Goal: Task Accomplishment & Management: Use online tool/utility

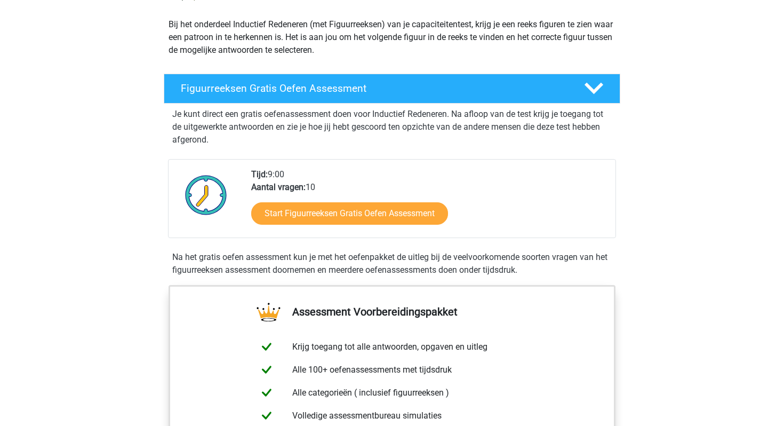
scroll to position [138, 0]
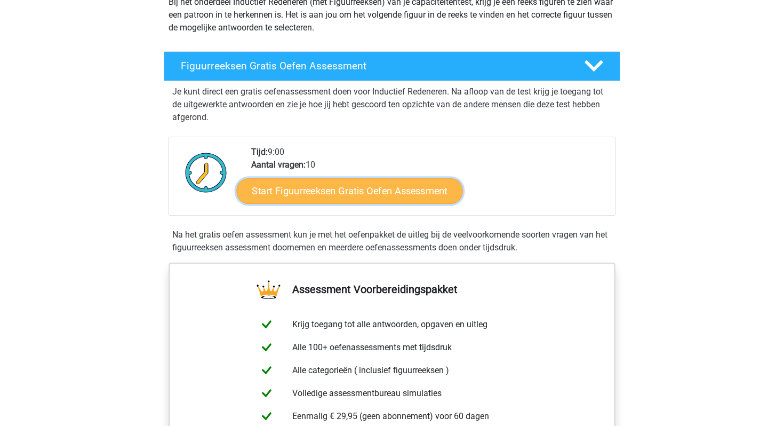
click at [302, 189] on link "Start Figuurreeksen Gratis Oefen Assessment" at bounding box center [350, 191] width 226 height 26
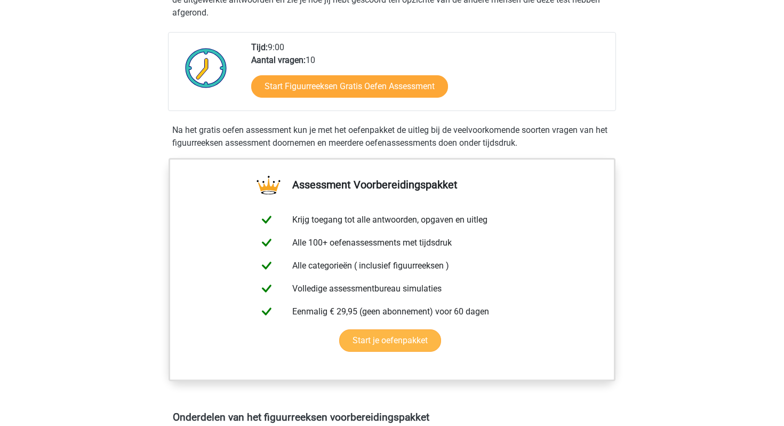
scroll to position [245, 0]
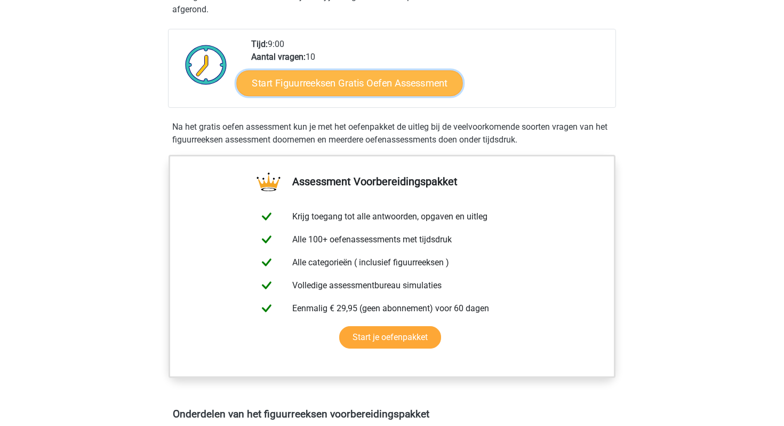
click at [326, 83] on link "Start Figuurreeksen Gratis Oefen Assessment" at bounding box center [350, 83] width 226 height 26
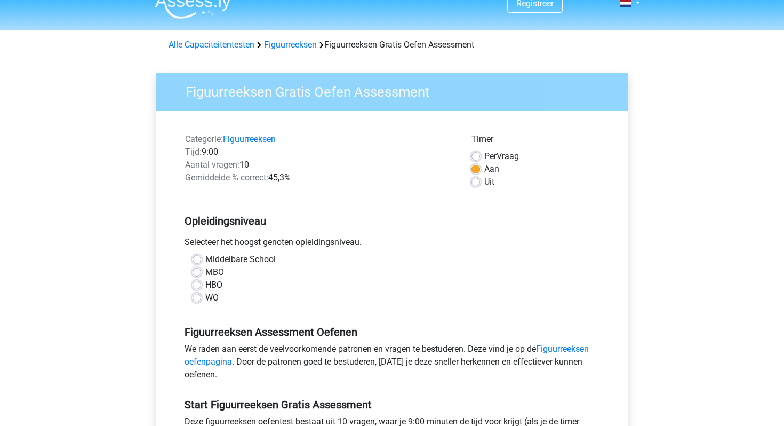
scroll to position [23, 0]
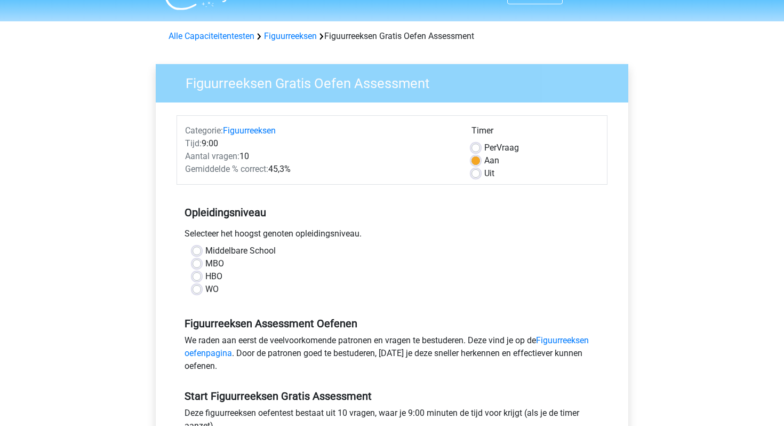
click at [203, 285] on div "WO" at bounding box center [392, 289] width 399 height 13
click at [205, 290] on label "WO" at bounding box center [211, 289] width 13 height 13
click at [194, 290] on input "WO" at bounding box center [197, 288] width 9 height 11
radio input "true"
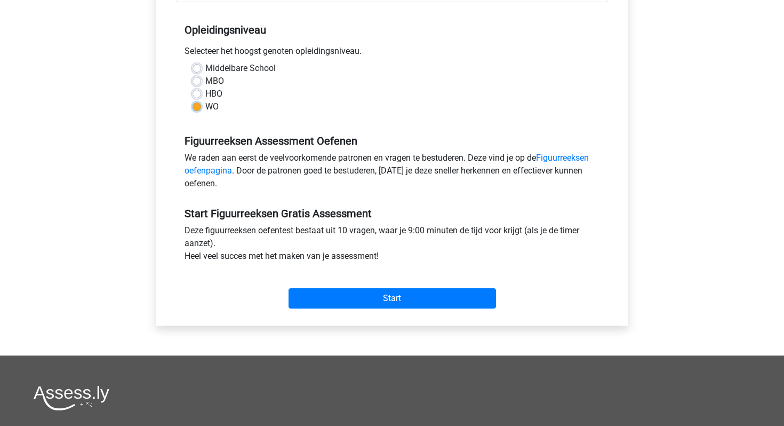
scroll to position [220, 0]
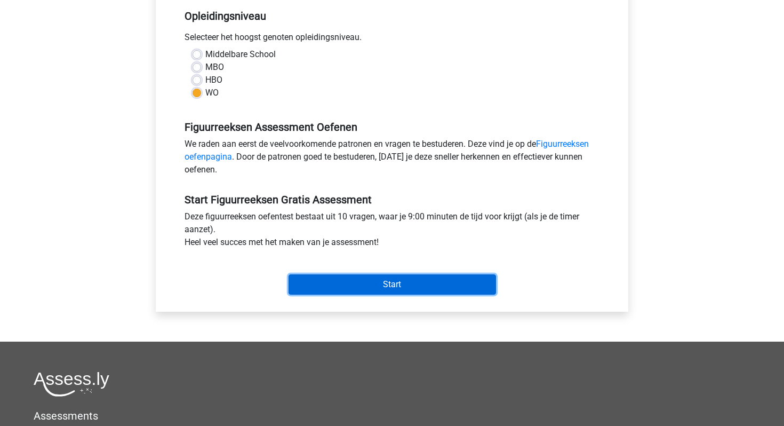
click at [378, 283] on input "Start" at bounding box center [393, 284] width 208 height 20
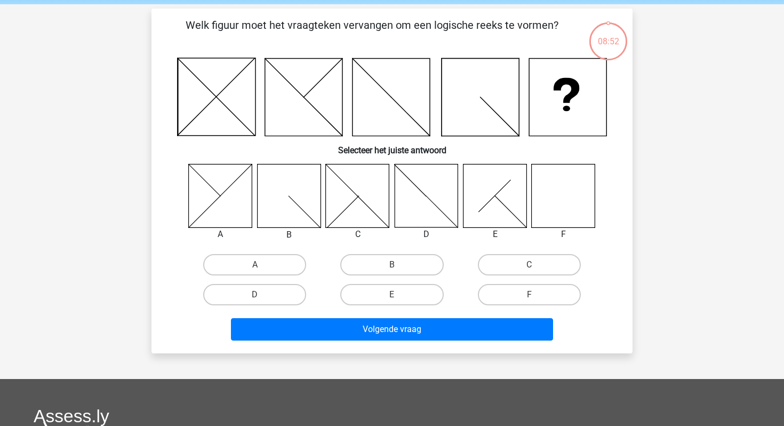
scroll to position [43, 0]
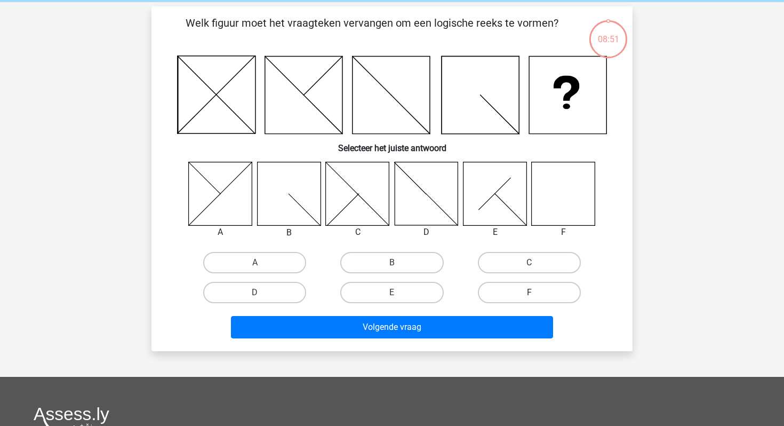
click at [528, 290] on label "F" at bounding box center [529, 292] width 103 height 21
click at [529, 292] on input "F" at bounding box center [532, 295] width 7 height 7
radio input "true"
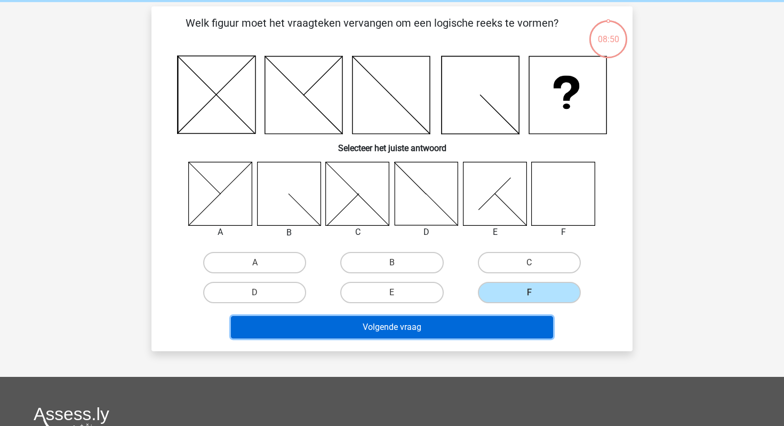
click at [495, 332] on button "Volgende vraag" at bounding box center [392, 327] width 323 height 22
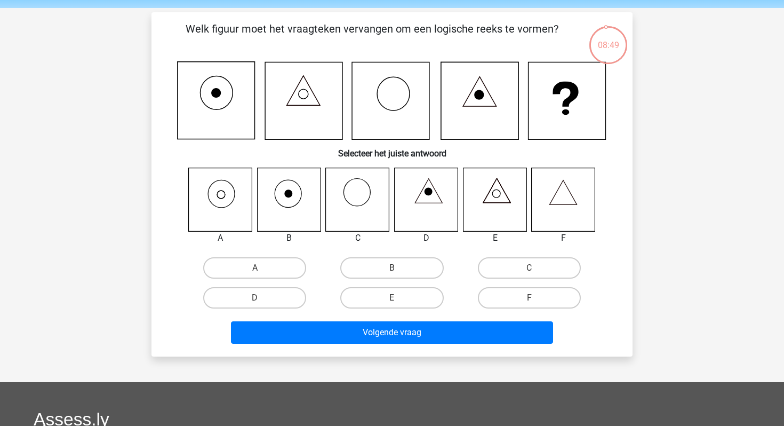
scroll to position [38, 0]
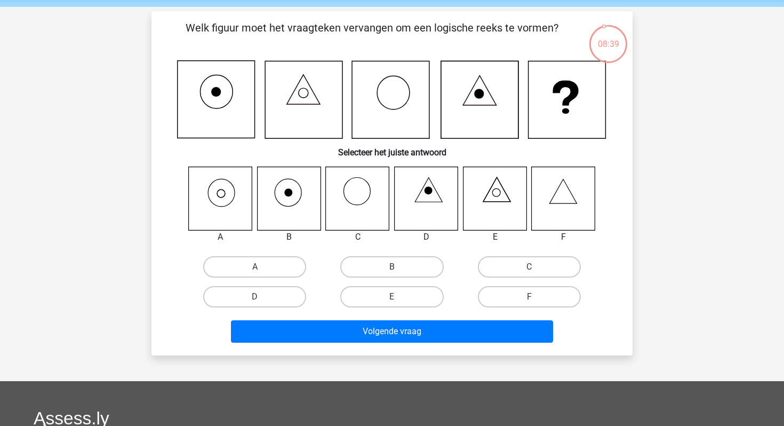
click at [395, 270] on input "B" at bounding box center [395, 270] width 7 height 7
radio input "true"
click at [271, 267] on label "A" at bounding box center [254, 266] width 103 height 21
click at [262, 267] on input "A" at bounding box center [258, 270] width 7 height 7
radio input "true"
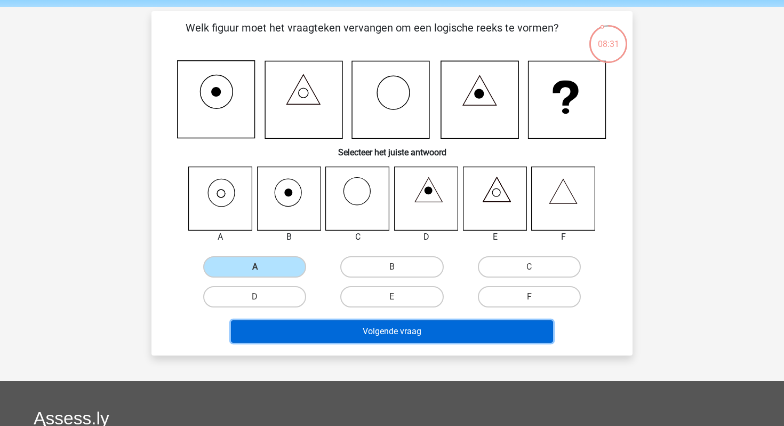
click at [337, 339] on button "Volgende vraag" at bounding box center [392, 331] width 323 height 22
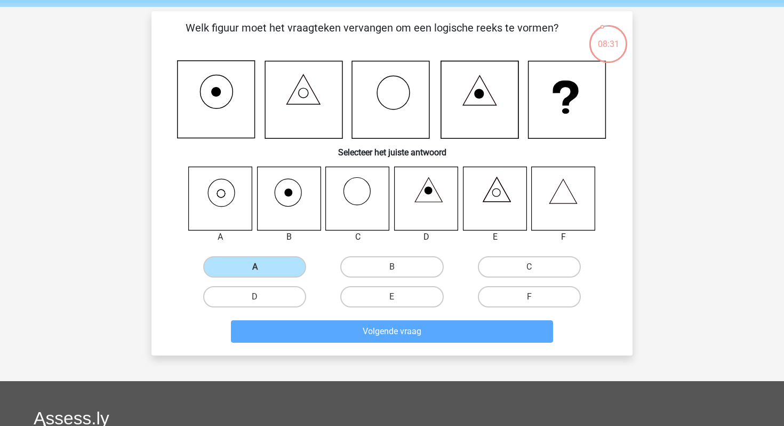
scroll to position [49, 0]
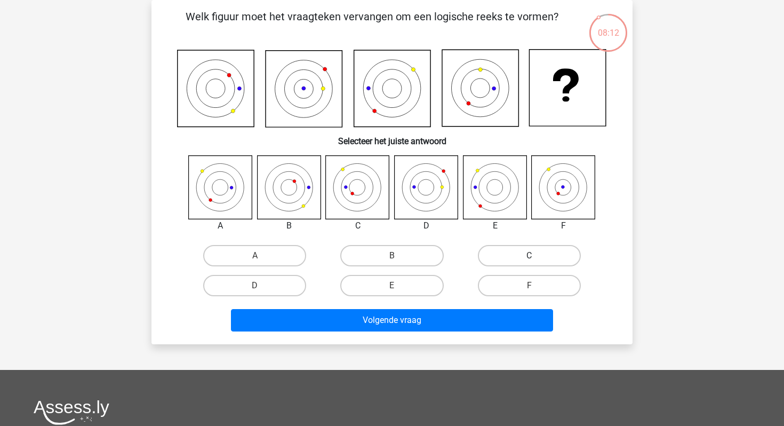
click at [541, 254] on label "C" at bounding box center [529, 255] width 103 height 21
click at [536, 256] on input "C" at bounding box center [532, 259] width 7 height 7
radio input "true"
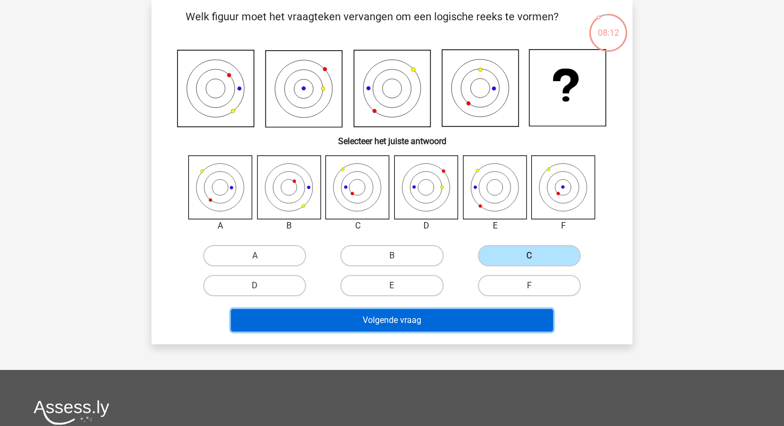
click at [474, 324] on button "Volgende vraag" at bounding box center [392, 320] width 323 height 22
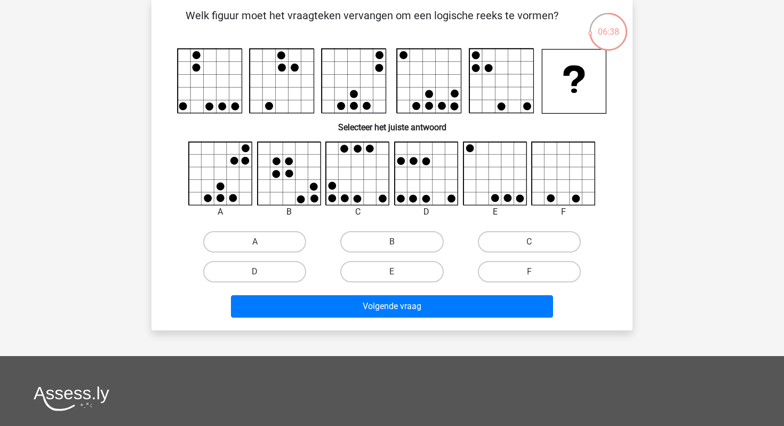
scroll to position [51, 0]
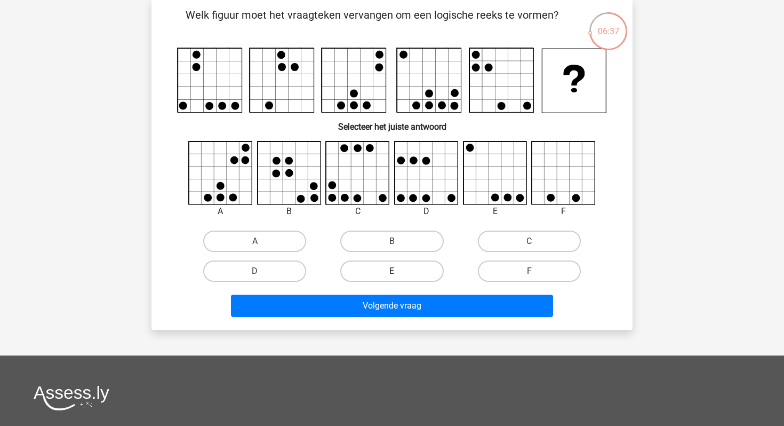
click at [400, 267] on label "E" at bounding box center [391, 270] width 103 height 21
click at [399, 271] on input "E" at bounding box center [395, 274] width 7 height 7
radio input "true"
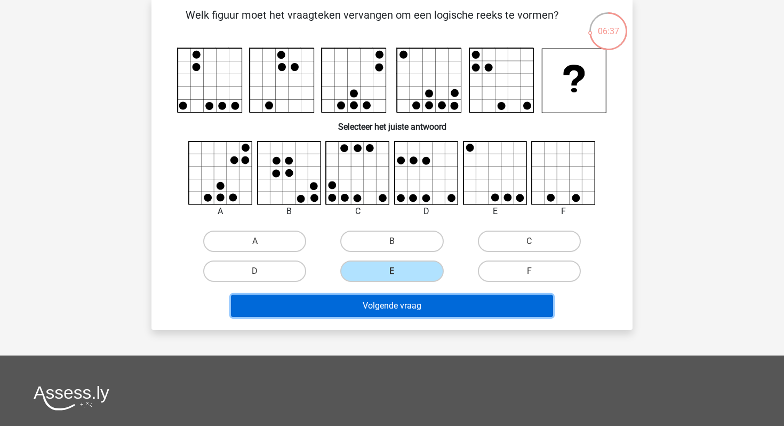
click at [408, 314] on button "Volgende vraag" at bounding box center [392, 306] width 323 height 22
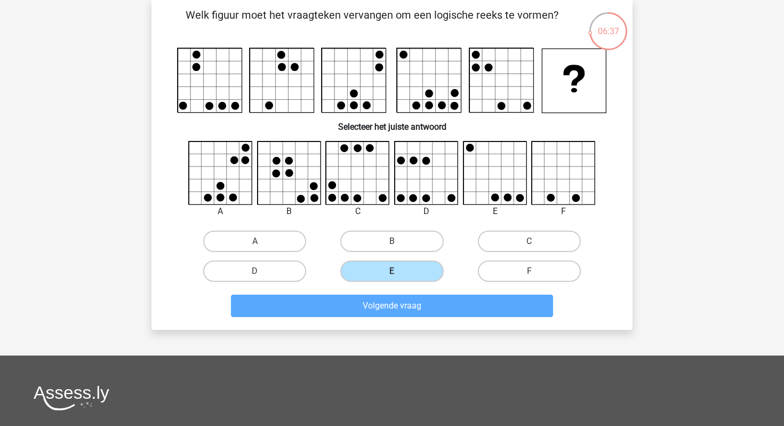
scroll to position [49, 0]
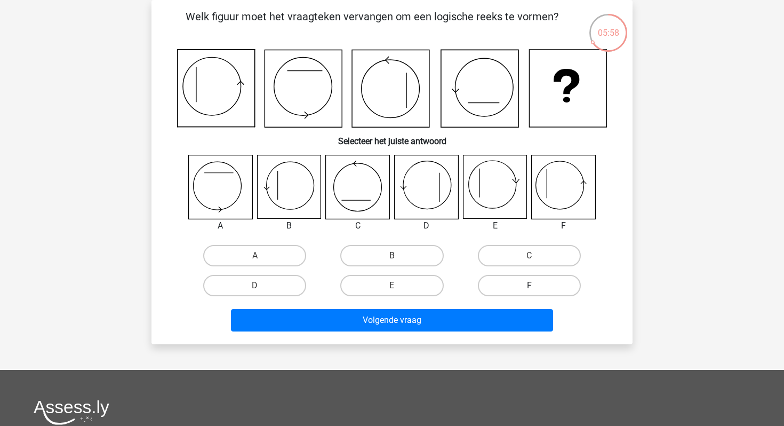
click at [525, 286] on label "F" at bounding box center [529, 285] width 103 height 21
click at [529, 286] on input "F" at bounding box center [532, 289] width 7 height 7
radio input "true"
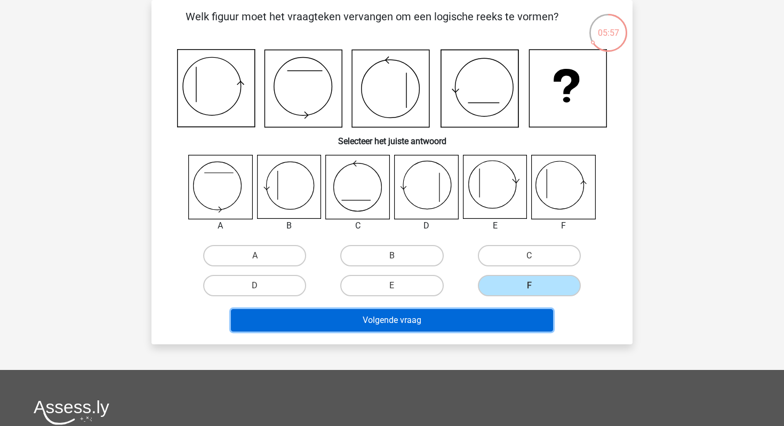
click at [511, 323] on button "Volgende vraag" at bounding box center [392, 320] width 323 height 22
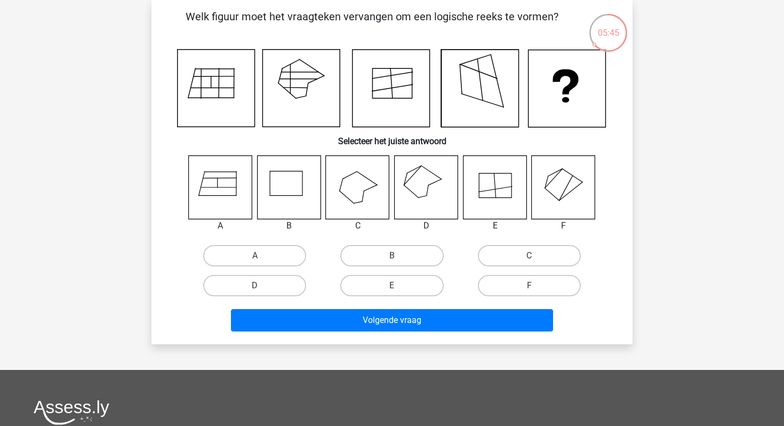
click at [423, 191] on icon at bounding box center [427, 187] width 64 height 64
click at [282, 288] on label "D" at bounding box center [254, 285] width 103 height 21
click at [262, 288] on input "D" at bounding box center [258, 289] width 7 height 7
radio input "true"
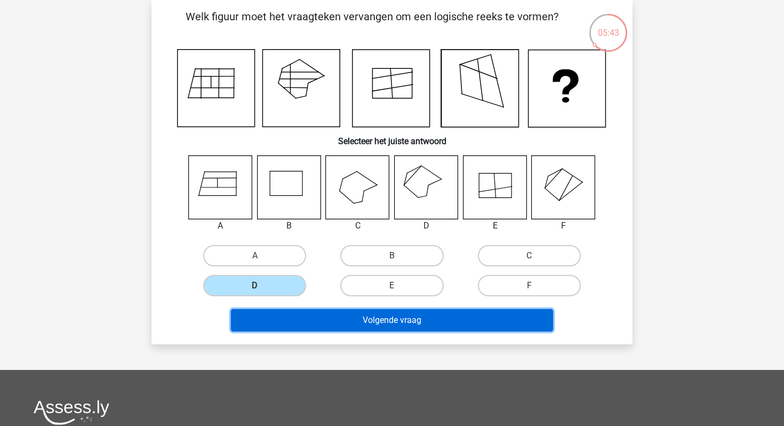
click at [328, 316] on button "Volgende vraag" at bounding box center [392, 320] width 323 height 22
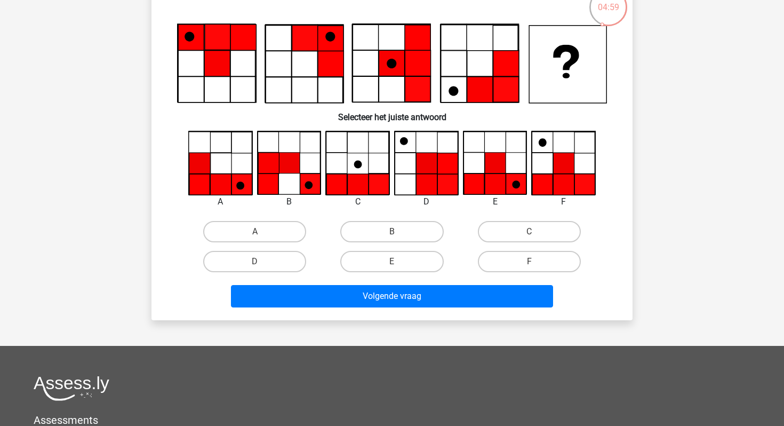
scroll to position [76, 0]
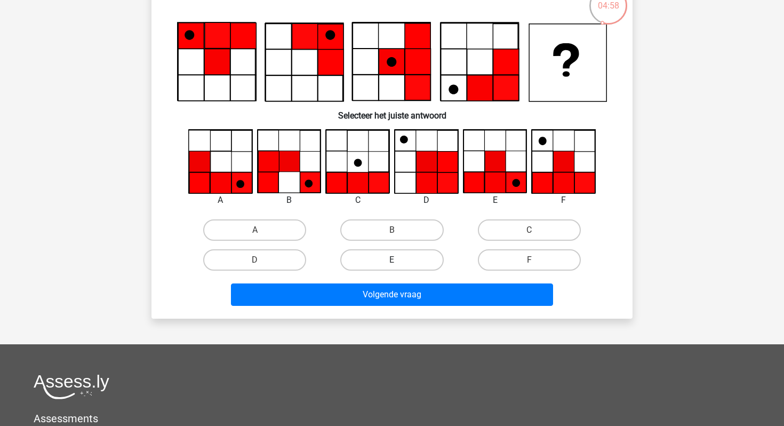
click at [410, 251] on label "E" at bounding box center [391, 259] width 103 height 21
click at [399, 260] on input "E" at bounding box center [395, 263] width 7 height 7
radio input "true"
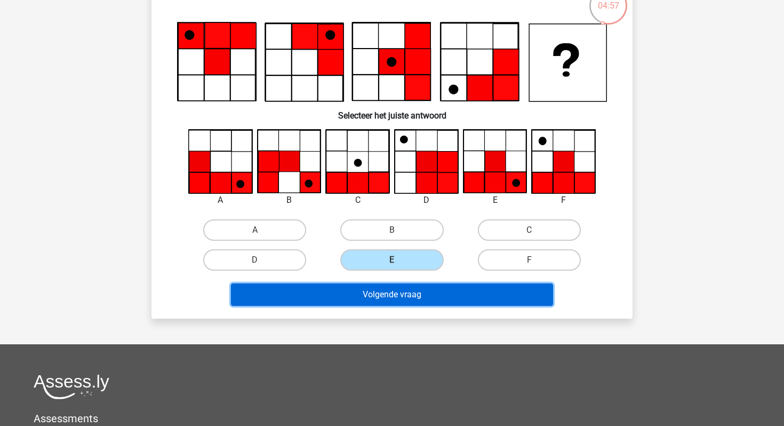
click at [416, 287] on button "Volgende vraag" at bounding box center [392, 294] width 323 height 22
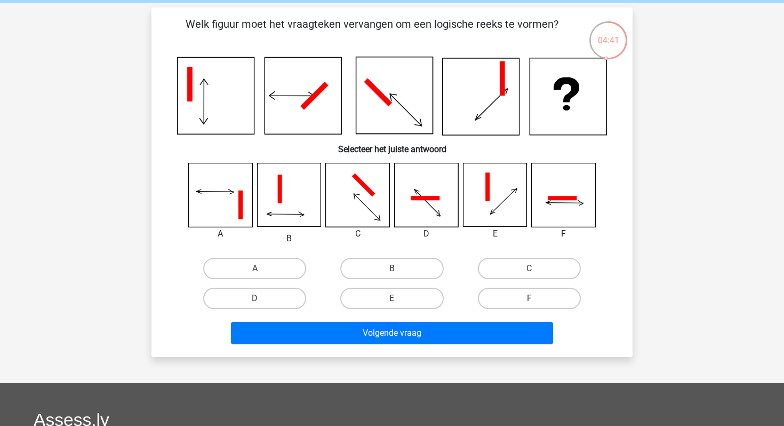
scroll to position [38, 0]
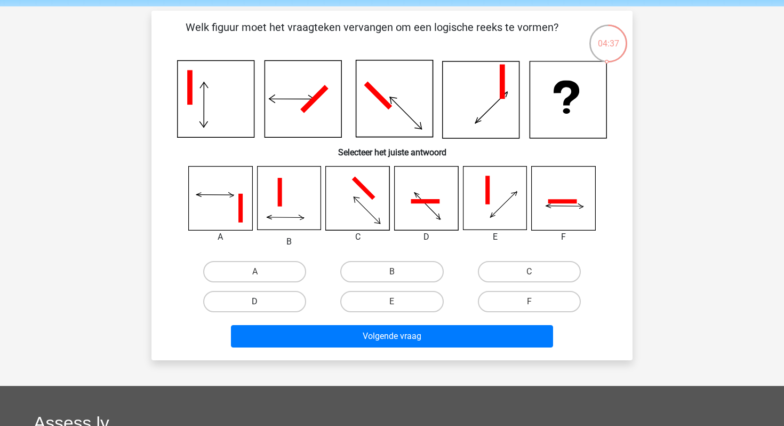
click at [291, 300] on label "D" at bounding box center [254, 301] width 103 height 21
click at [262, 302] on input "D" at bounding box center [258, 305] width 7 height 7
radio input "true"
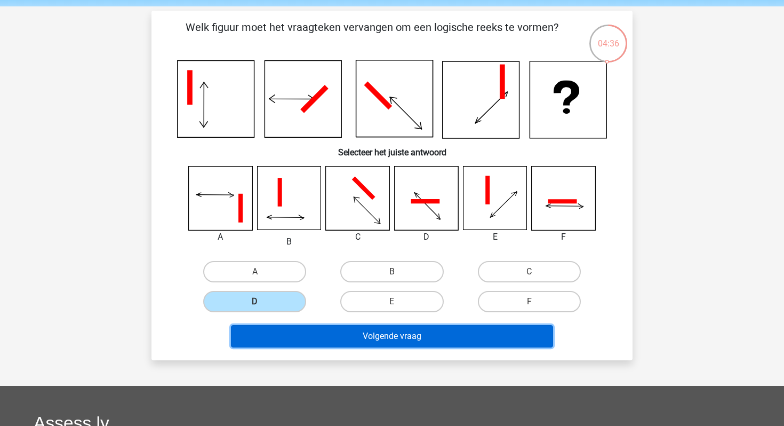
click at [305, 328] on button "Volgende vraag" at bounding box center [392, 336] width 323 height 22
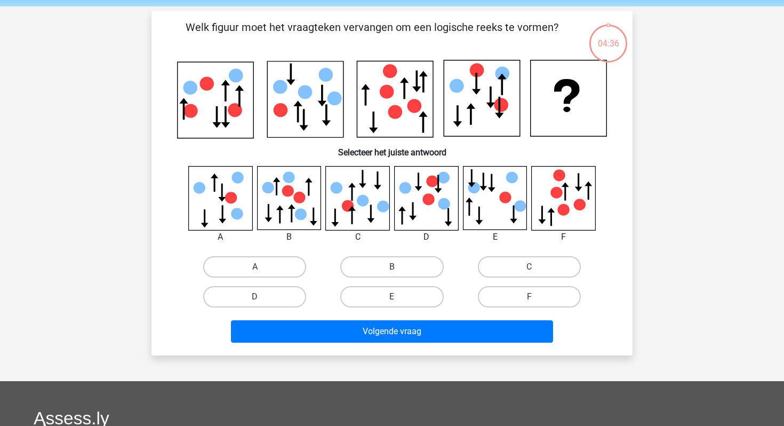
scroll to position [49, 0]
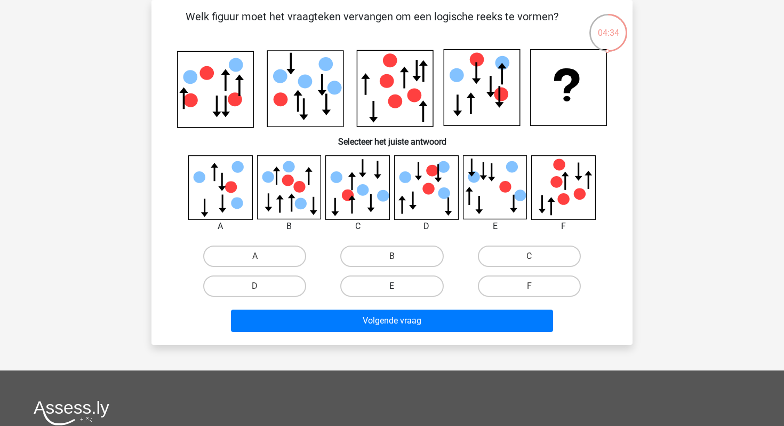
click at [410, 287] on label "E" at bounding box center [391, 285] width 103 height 21
click at [399, 287] on input "E" at bounding box center [395, 289] width 7 height 7
radio input "true"
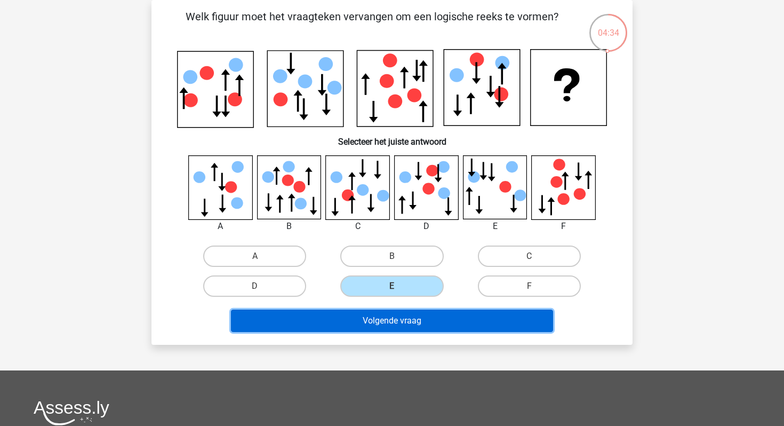
click at [416, 328] on button "Volgende vraag" at bounding box center [392, 321] width 323 height 22
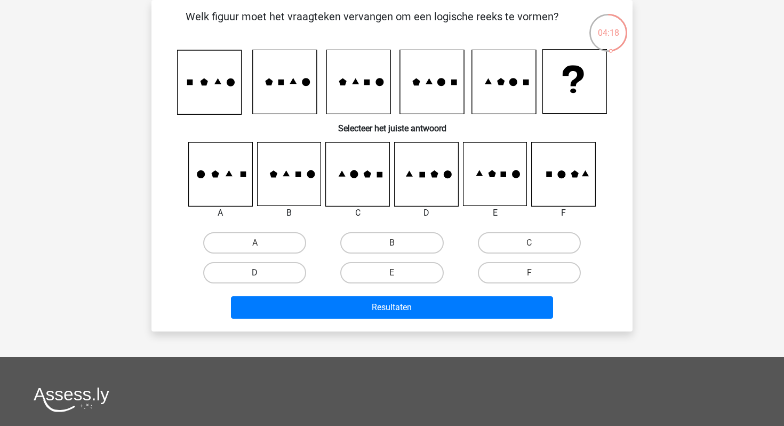
click at [271, 267] on label "D" at bounding box center [254, 272] width 103 height 21
click at [262, 273] on input "D" at bounding box center [258, 276] width 7 height 7
radio input "true"
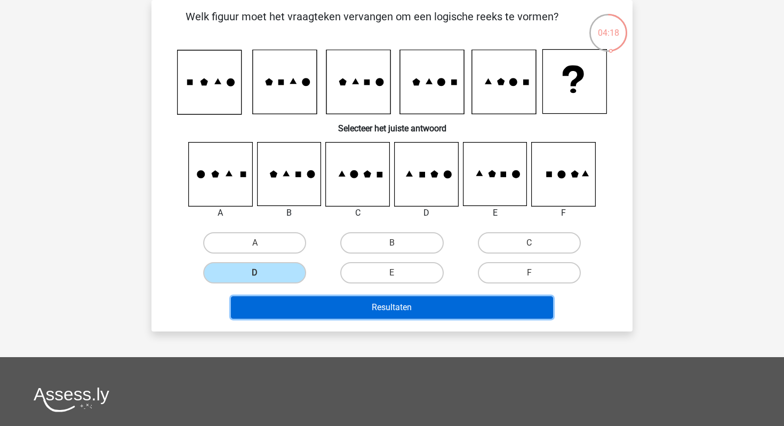
click at [298, 307] on button "Resultaten" at bounding box center [392, 307] width 323 height 22
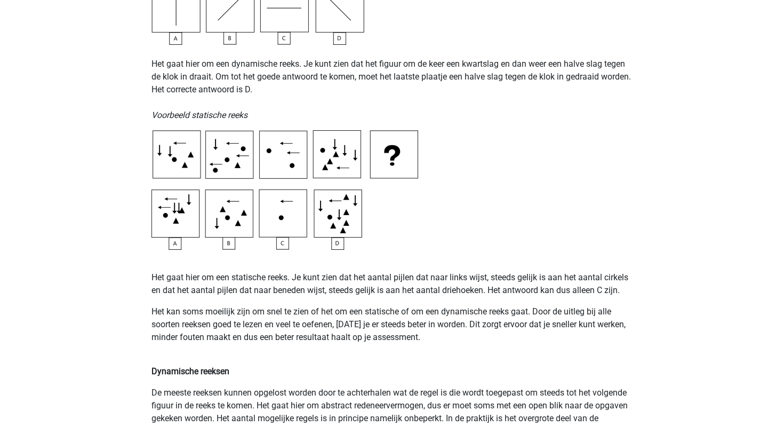
scroll to position [529, 0]
